Goal: Check status: Check status

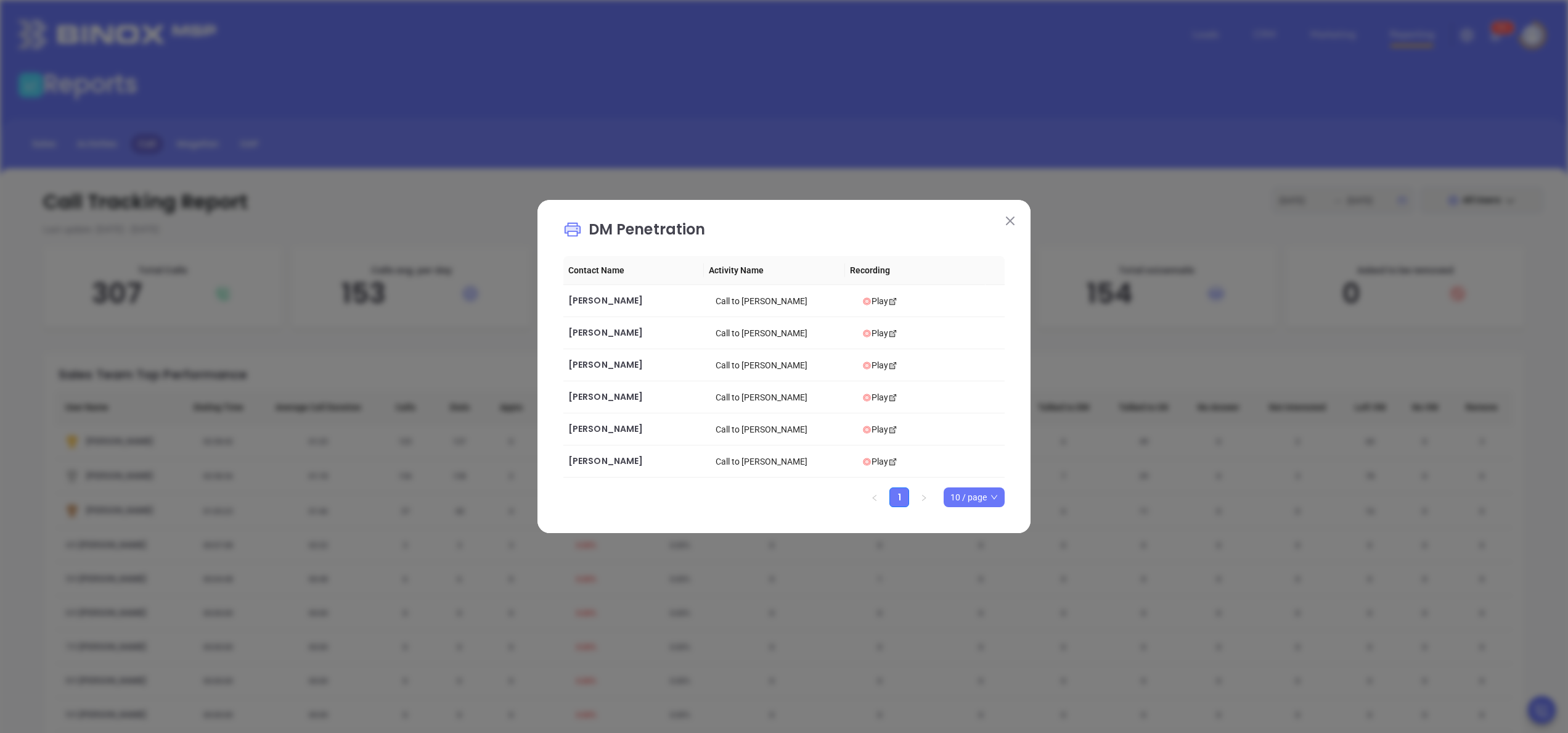
click at [1007, 208] on div "DM Penetration Contact Name Activity Name Recording [PERSON_NAME] Call to [PERS…" at bounding box center [783, 366] width 493 height 333
click at [1007, 213] on button at bounding box center [1010, 220] width 16 height 16
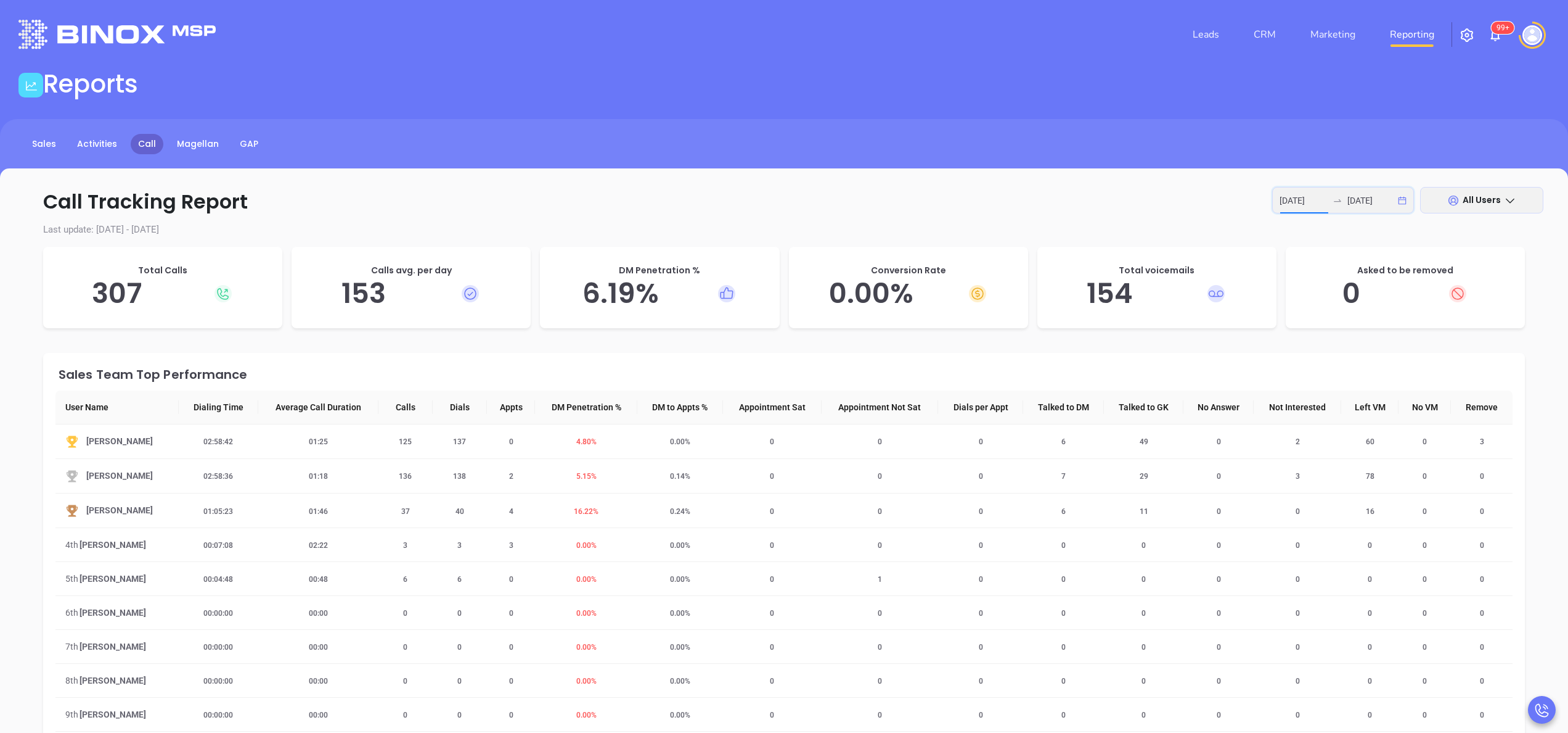
click at [1324, 203] on input "[DATE]" at bounding box center [1304, 200] width 48 height 13
type input "[DATE]"
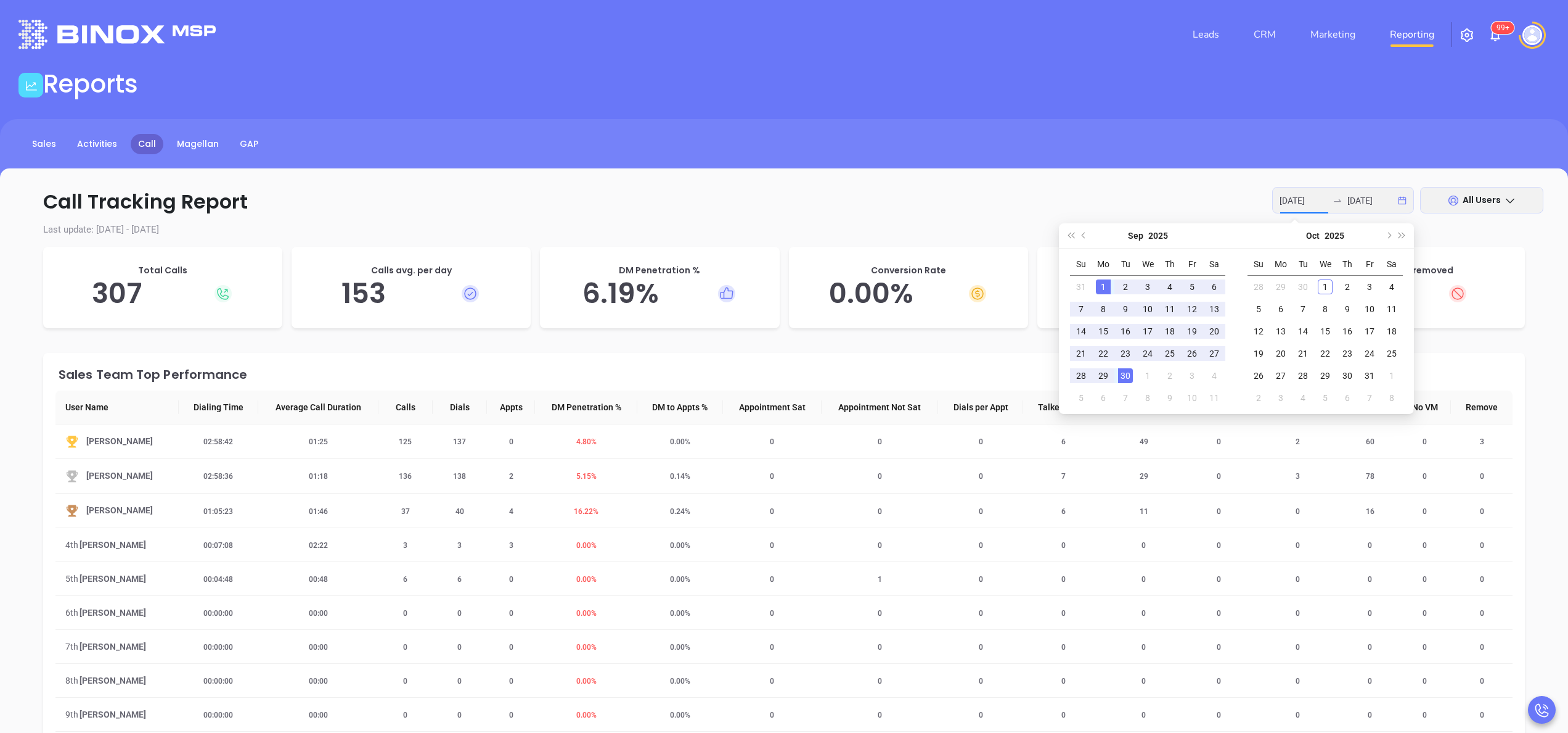
click at [1099, 283] on div "1" at bounding box center [1103, 287] width 15 height 15
type input "[DATE]"
click at [1131, 382] on div "30" at bounding box center [1125, 375] width 15 height 15
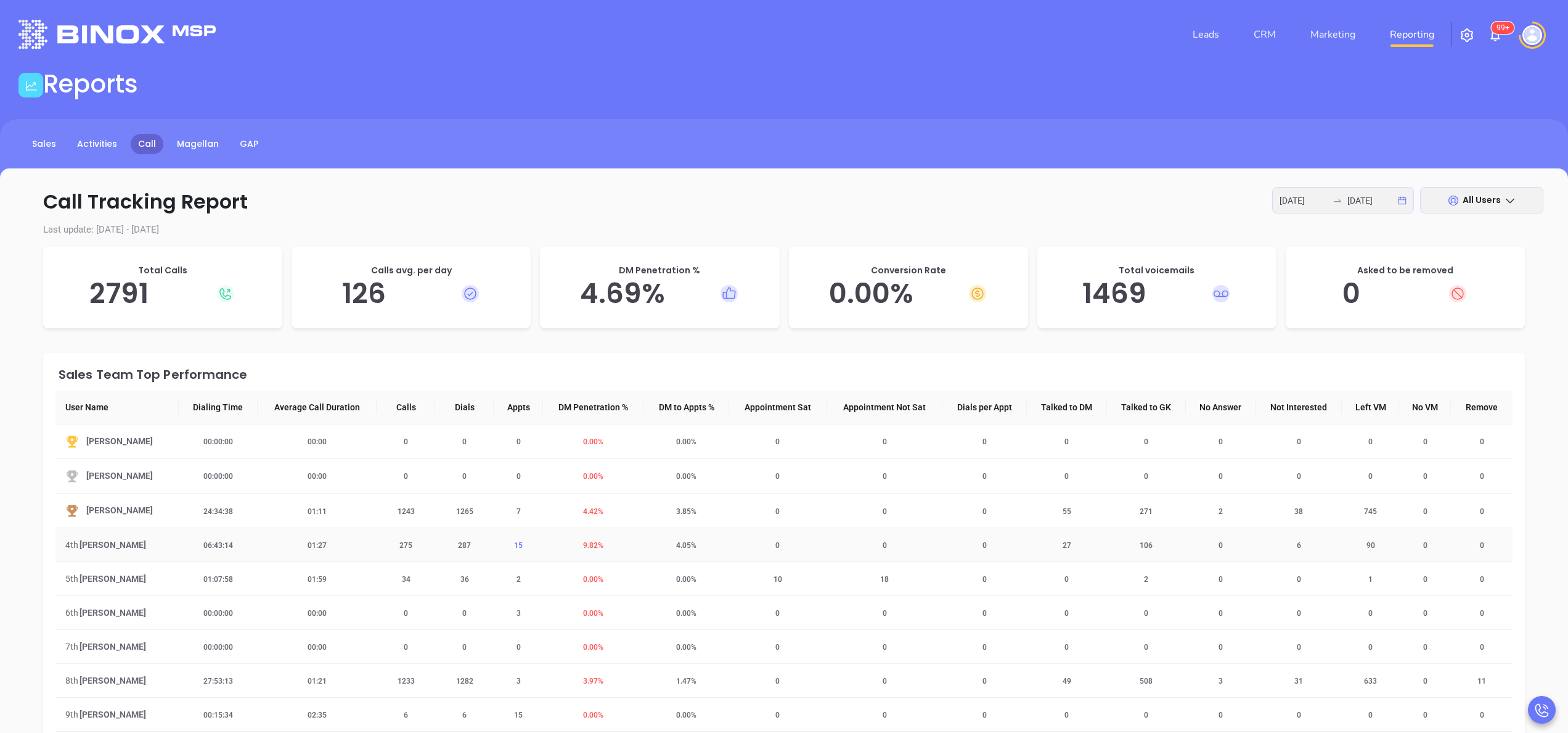
click at [512, 549] on span "15" at bounding box center [519, 545] width 24 height 9
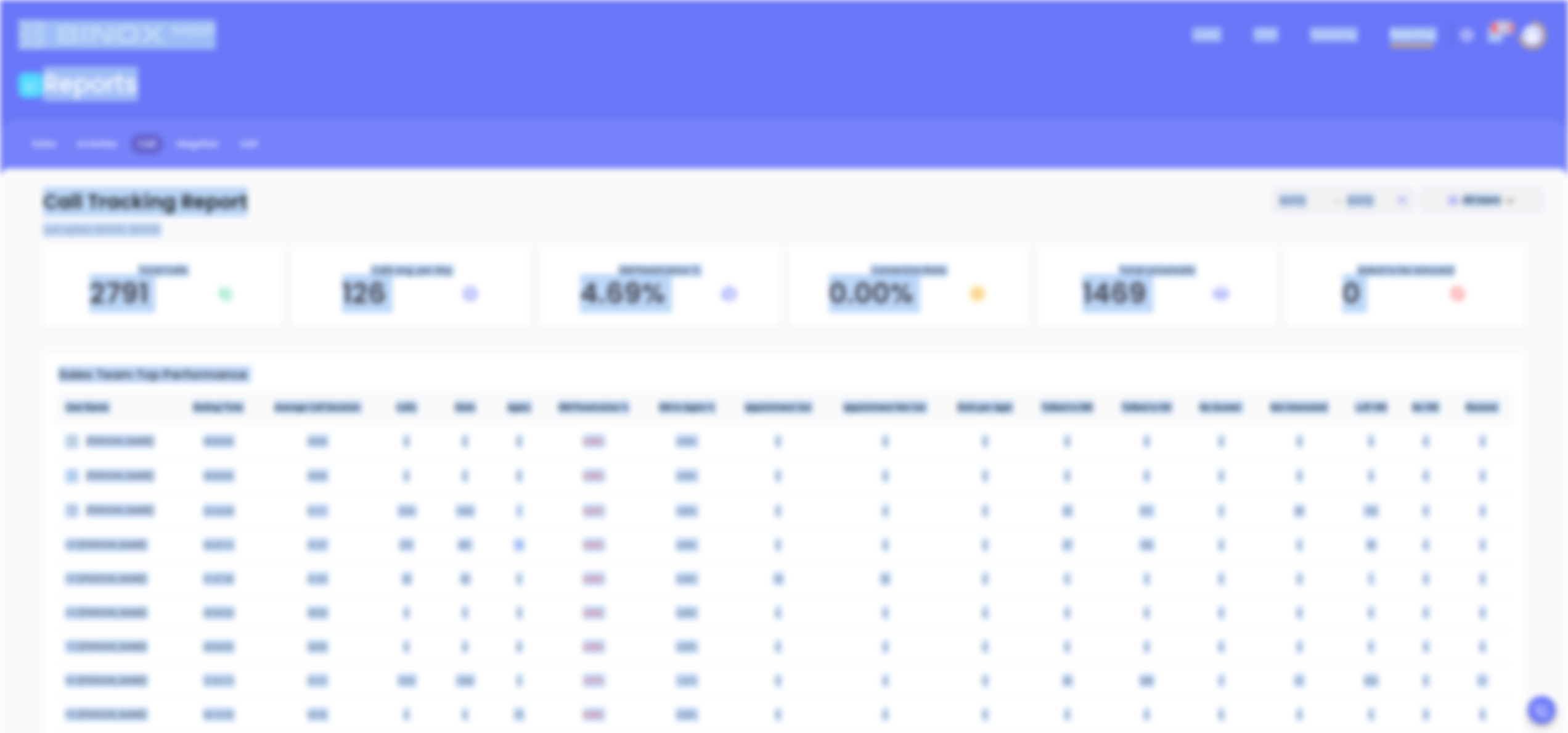
click at [512, 549] on div "Appointment loading Contact Name Company Name Stage No data No data loading" at bounding box center [784, 366] width 1568 height 733
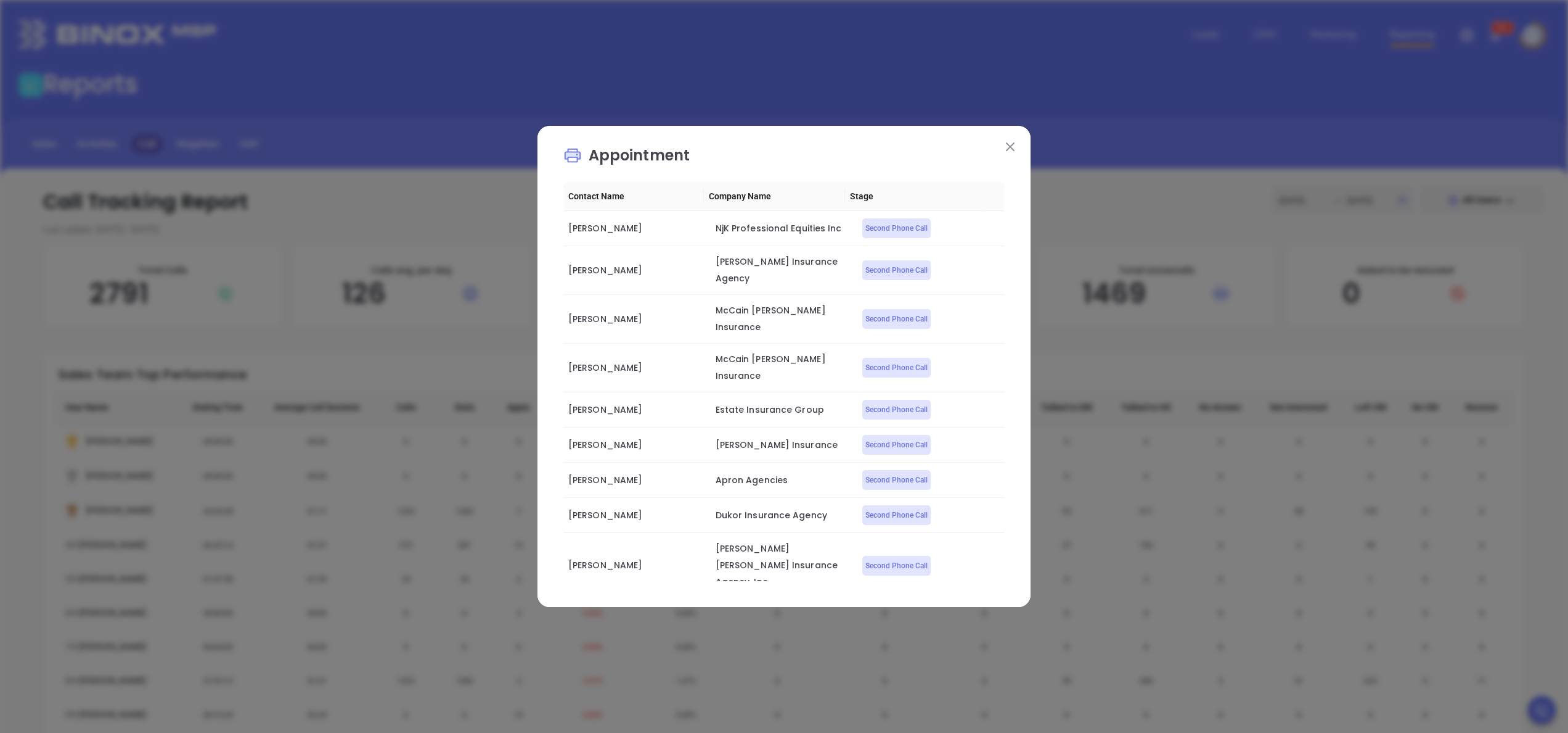
click at [1018, 153] on div "Appointment Contact Name Company Name Stage [PERSON_NAME] NjK Professional Equi…" at bounding box center [783, 366] width 493 height 481
click at [1016, 150] on button at bounding box center [1010, 146] width 16 height 16
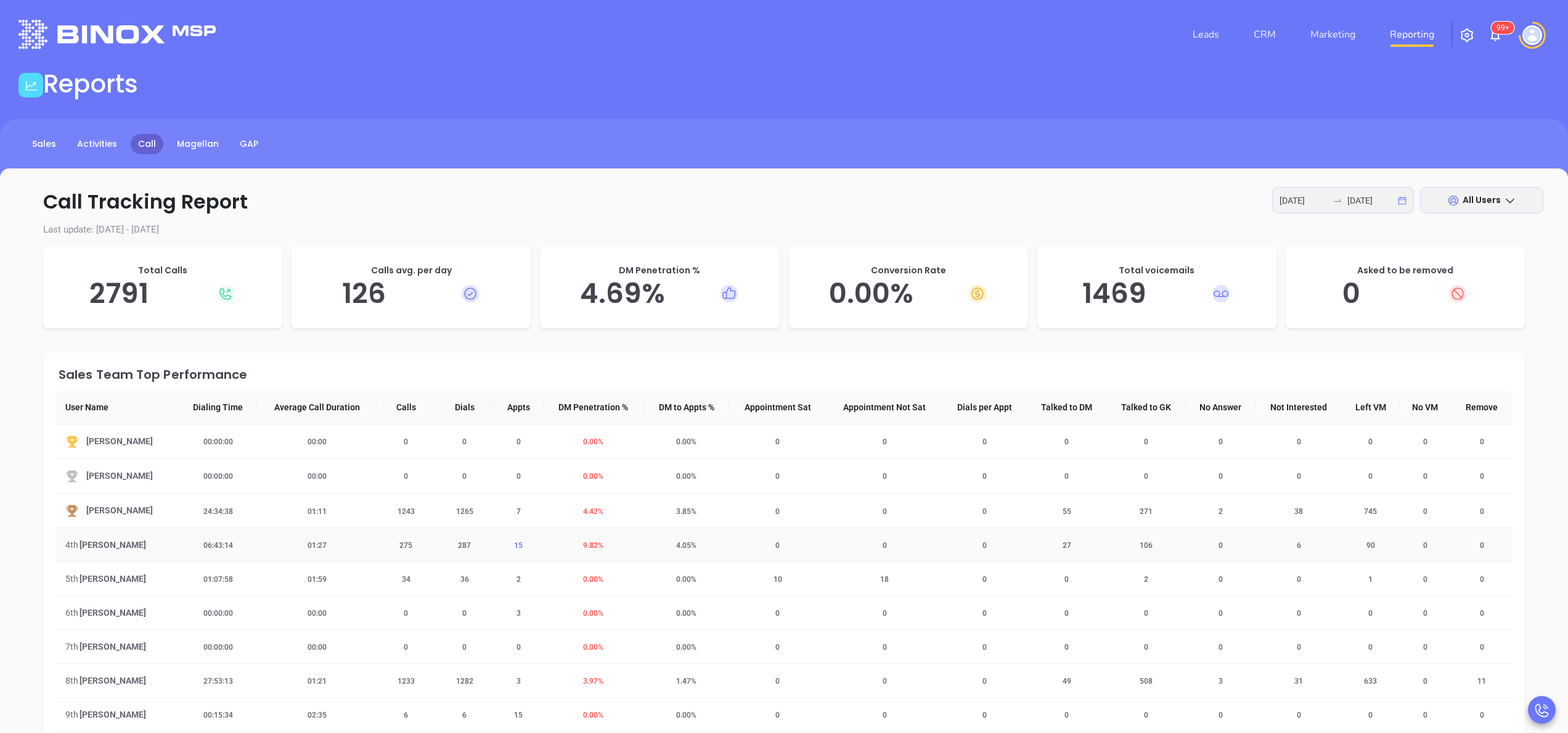
click at [511, 546] on span "15" at bounding box center [519, 545] width 24 height 9
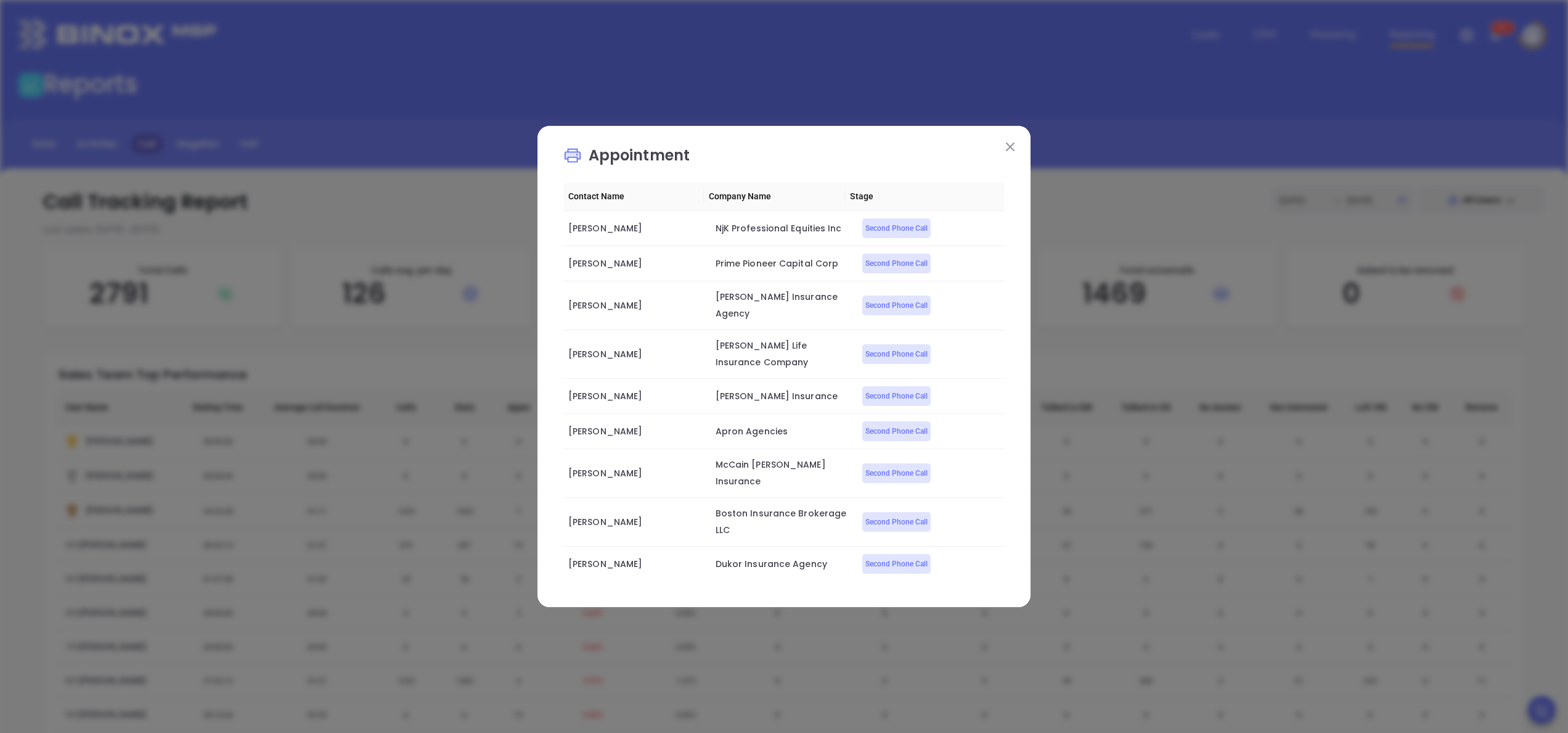
scroll to position [10, 0]
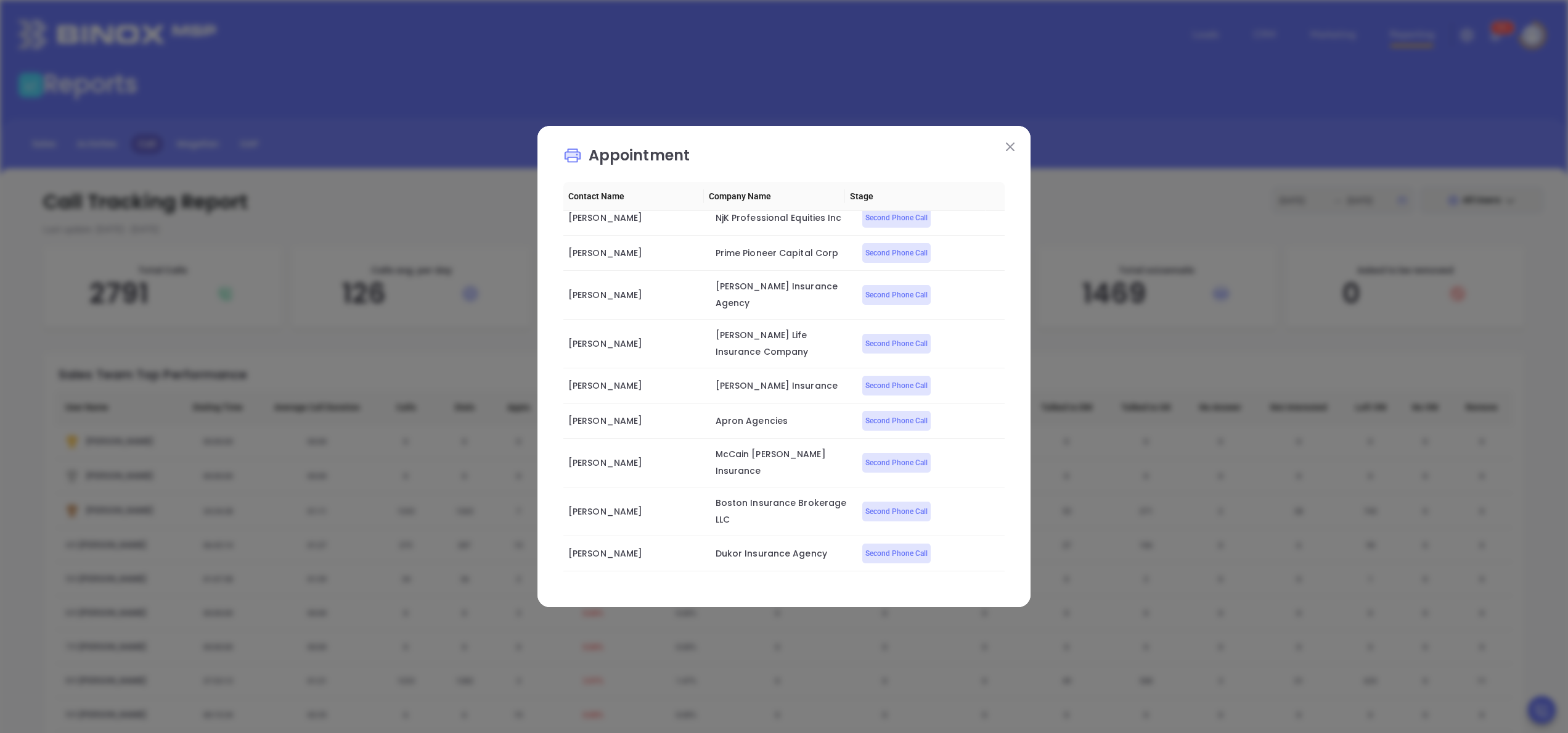
click at [1012, 154] on div "Appointment Contact Name Company Name Stage [PERSON_NAME] NjK Professional Equi…" at bounding box center [783, 366] width 493 height 481
click at [1012, 146] on img at bounding box center [1010, 146] width 9 height 9
